Goal: Task Accomplishment & Management: Use online tool/utility

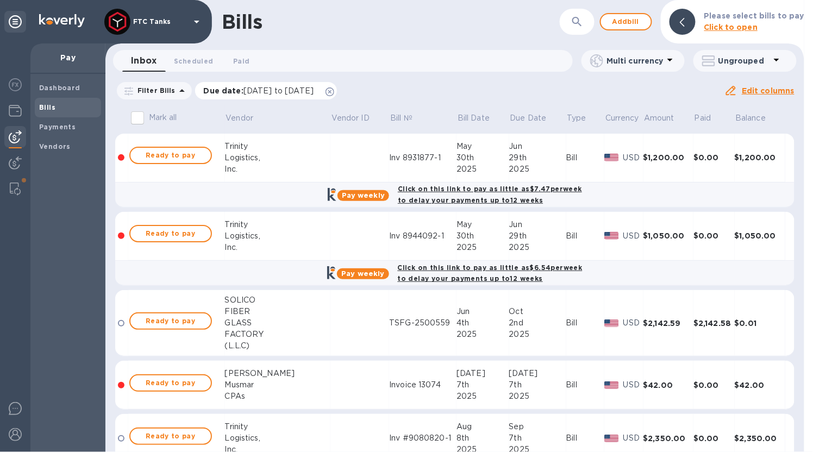
click at [334, 91] on icon at bounding box center [330, 92] width 9 height 9
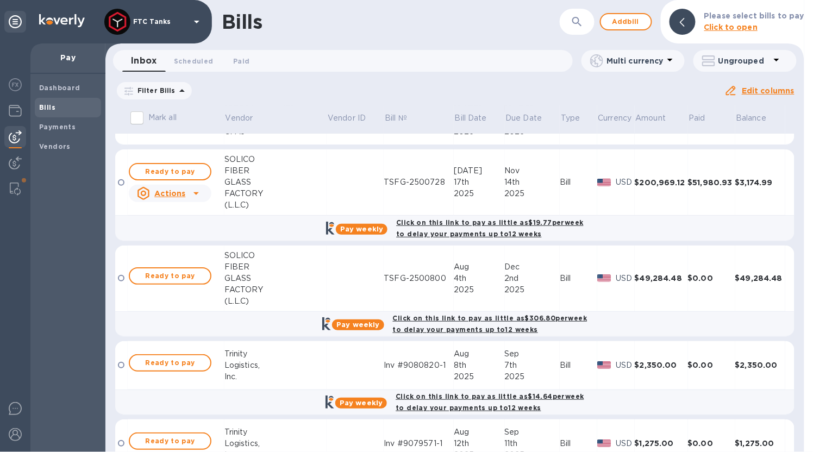
scroll to position [1268, 0]
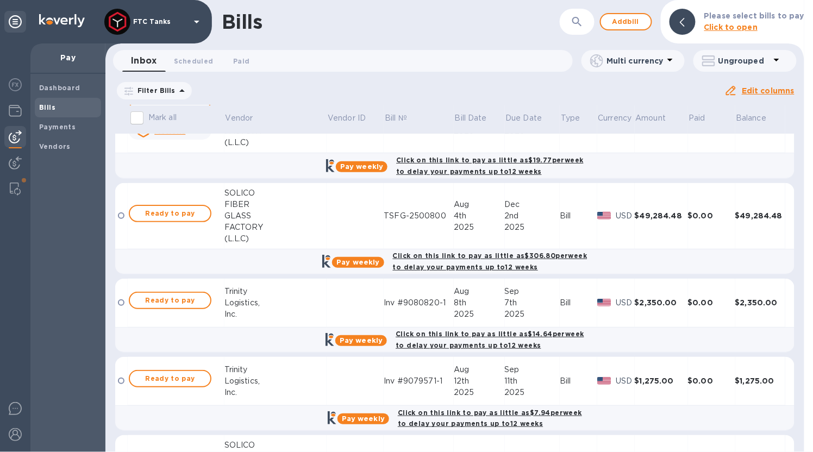
click at [176, 94] on icon at bounding box center [182, 90] width 13 height 13
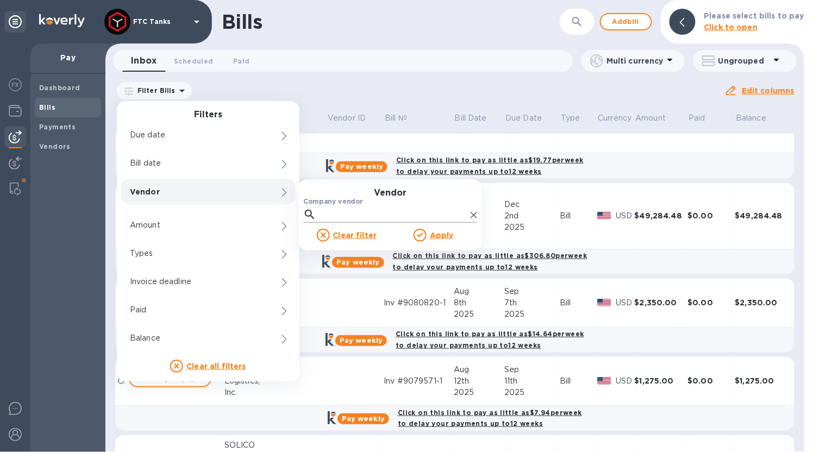
click at [345, 213] on input "Company vendor" at bounding box center [394, 215] width 146 height 16
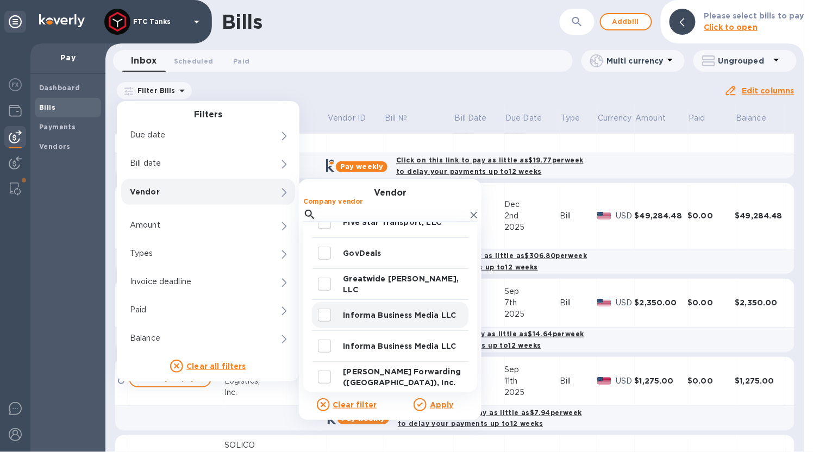
scroll to position [177, 0]
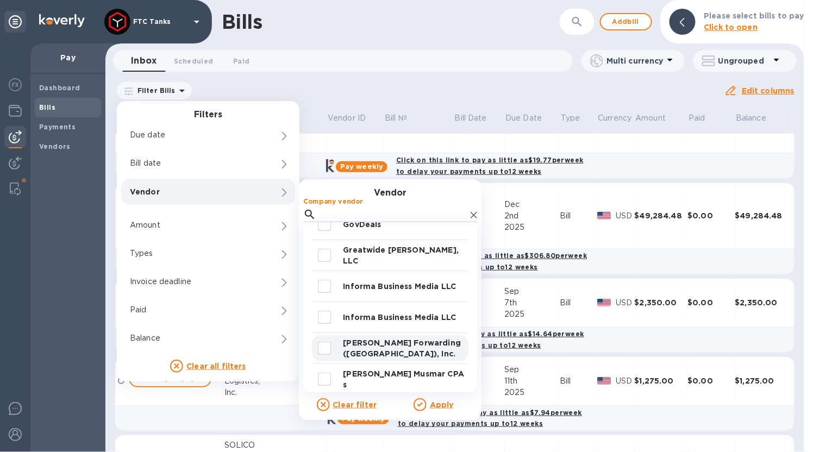
click at [382, 343] on p "[PERSON_NAME] Forwarding ([GEOGRAPHIC_DATA]), Inc." at bounding box center [403, 349] width 121 height 22
checkbox input "true"
click at [433, 405] on u "Apply" at bounding box center [442, 405] width 24 height 9
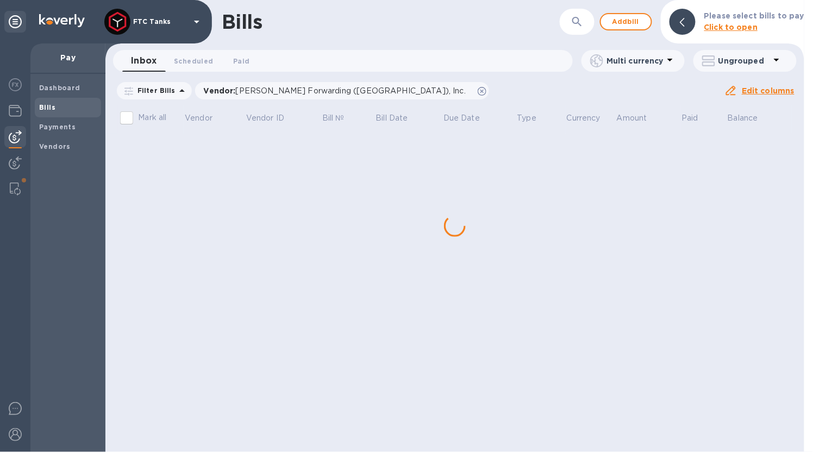
scroll to position [0, 0]
